Goal: Task Accomplishment & Management: Use online tool/utility

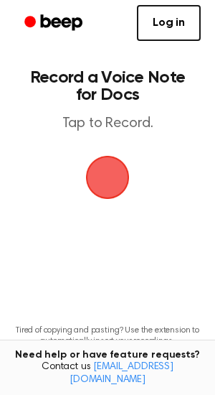
click at [108, 180] on span "button" at bounding box center [107, 177] width 53 height 53
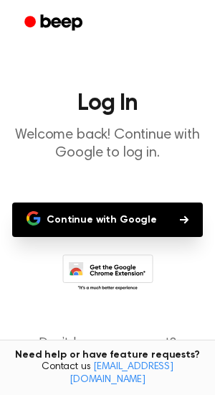
click at [99, 211] on button "Continue with Google" at bounding box center [107, 220] width 191 height 34
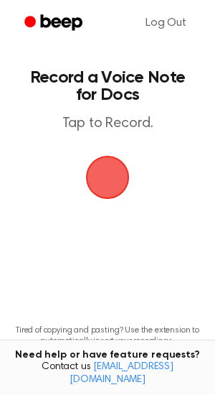
click at [111, 182] on span "button" at bounding box center [108, 178] width 44 height 44
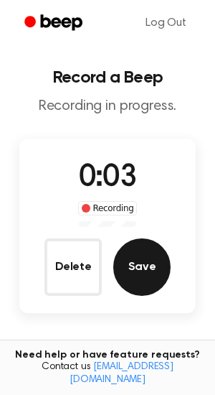
click at [133, 248] on button "Save" at bounding box center [141, 266] width 57 height 57
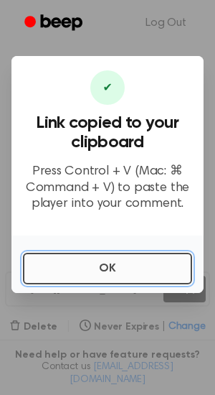
click at [125, 263] on button "OK" at bounding box center [108, 269] width 170 height 32
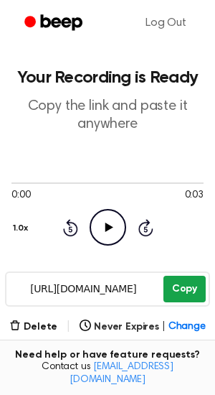
click at [177, 284] on button "Copy" at bounding box center [185, 289] width 42 height 27
